Goal: Navigation & Orientation: Find specific page/section

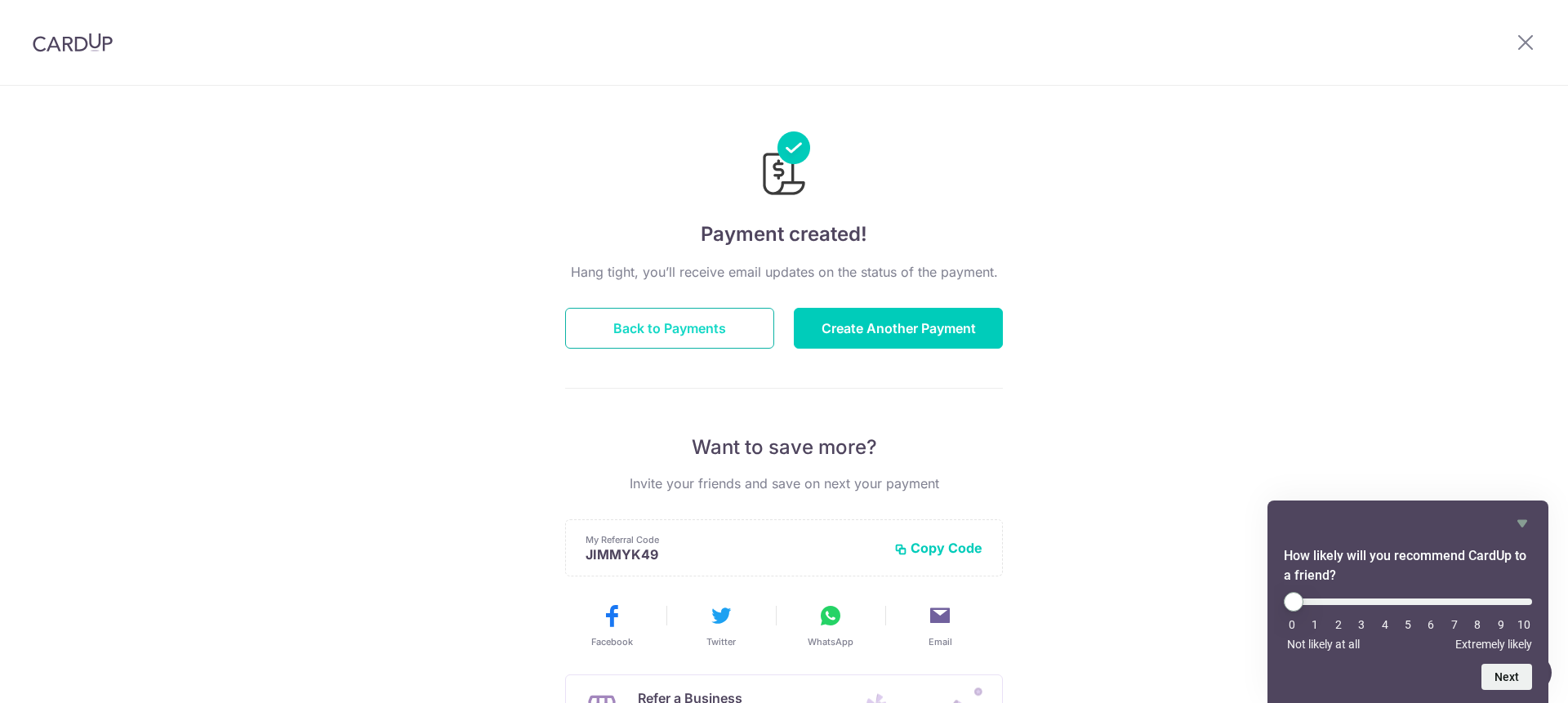
click at [732, 327] on button "Back to Payments" at bounding box center [669, 328] width 209 height 41
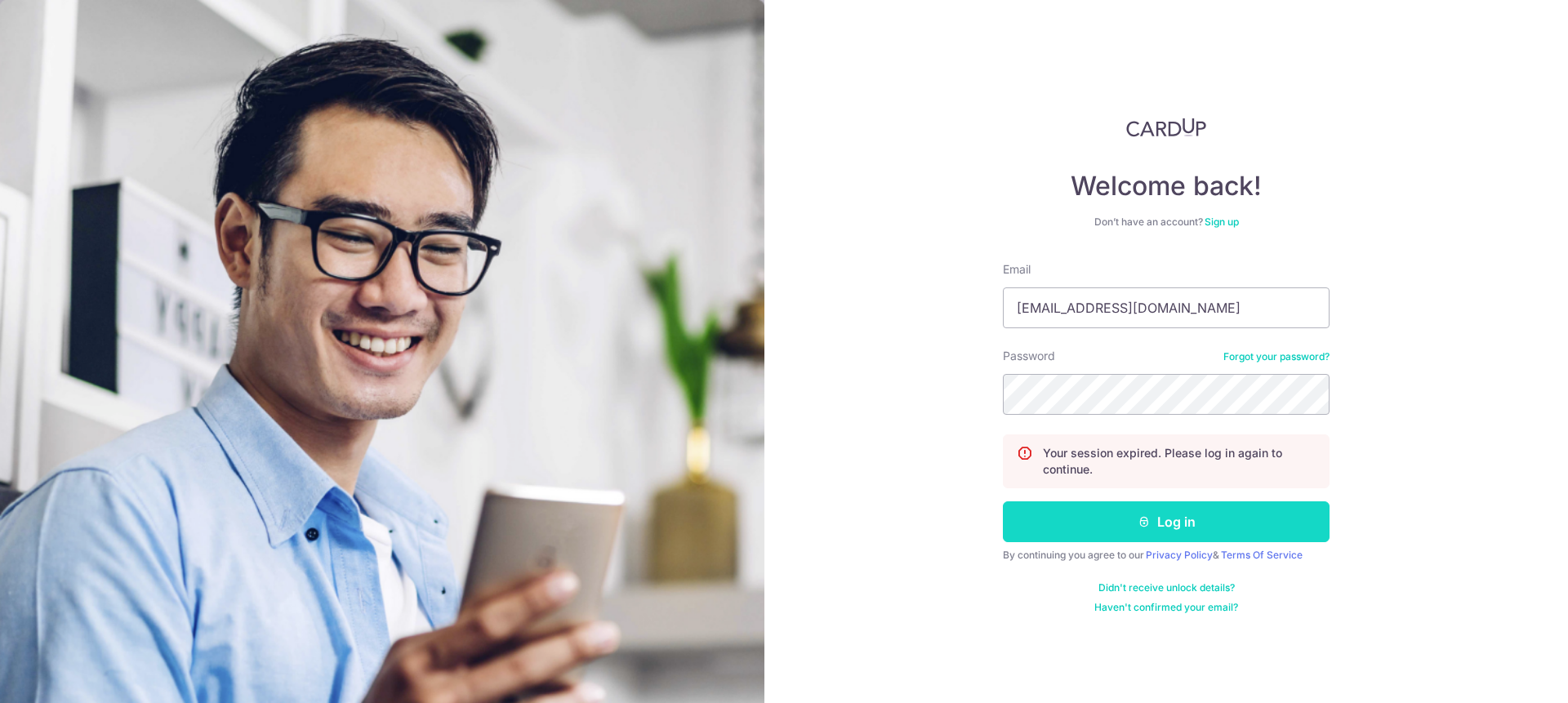
click at [1199, 511] on form "Email jimmykoo@en.com.sg Password Forgot your password? Your session expired. P…" at bounding box center [1166, 438] width 326 height 353
click at [1200, 512] on button "Log in" at bounding box center [1166, 521] width 326 height 41
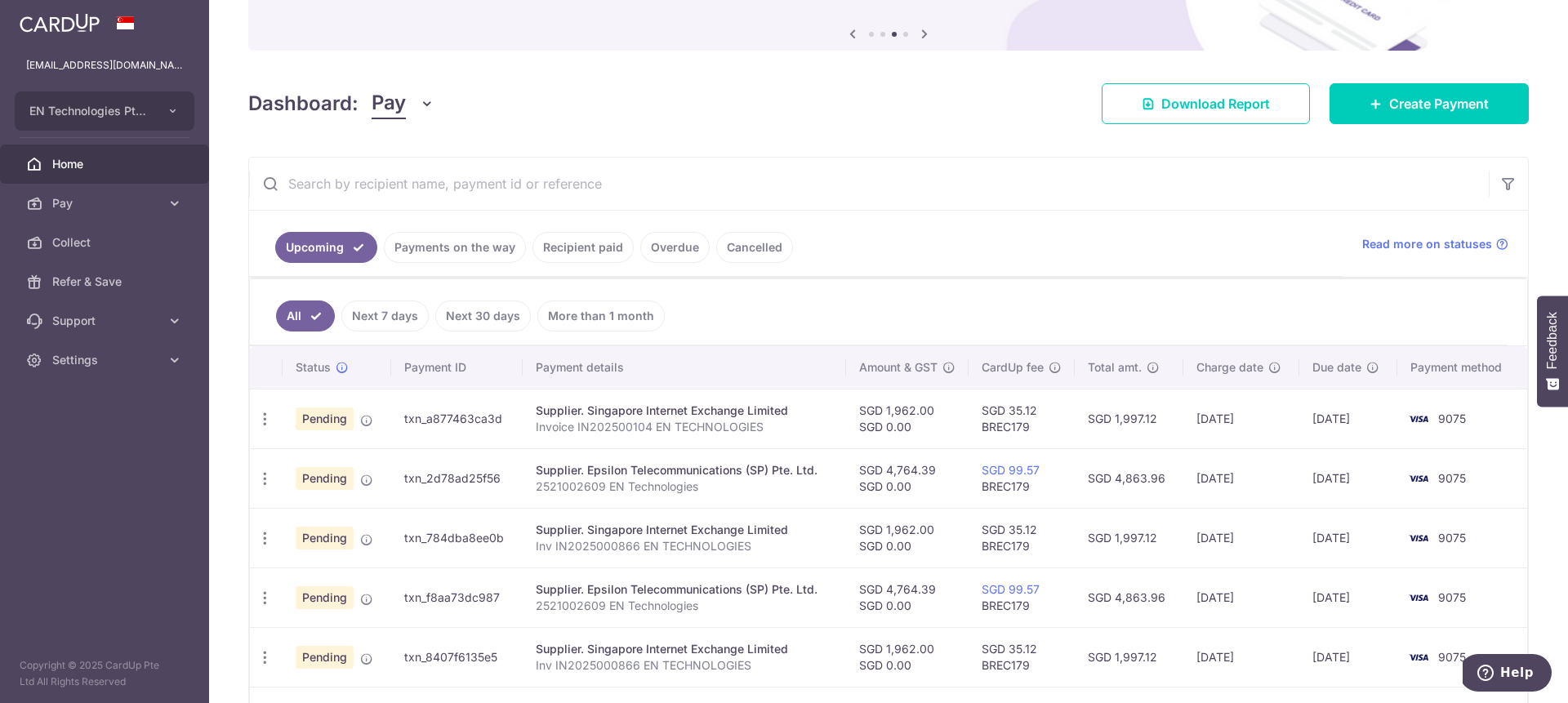
scroll to position [176, 0]
